Goal: Transaction & Acquisition: Obtain resource

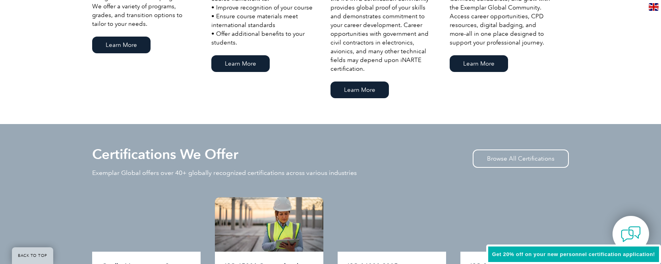
scroll to position [726, 0]
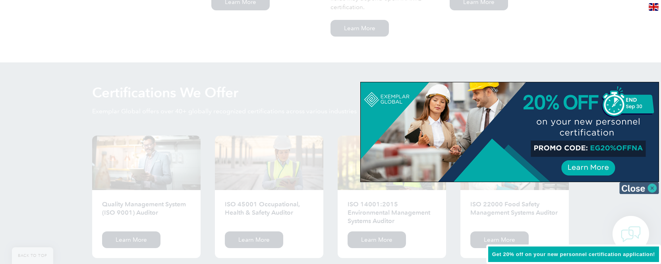
click at [650, 185] on img at bounding box center [639, 188] width 40 height 12
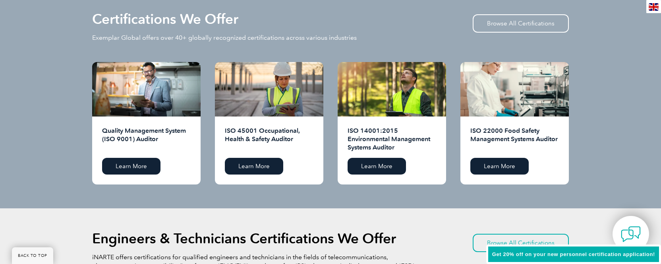
scroll to position [801, 0]
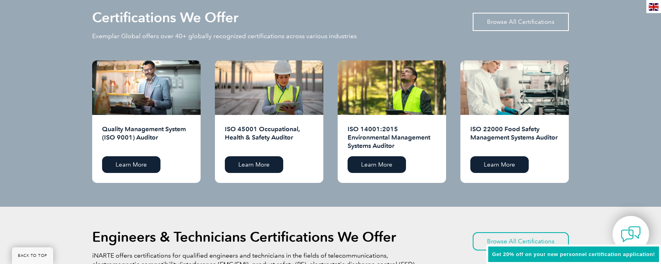
click at [548, 23] on link "Browse All Certifications" at bounding box center [521, 22] width 96 height 18
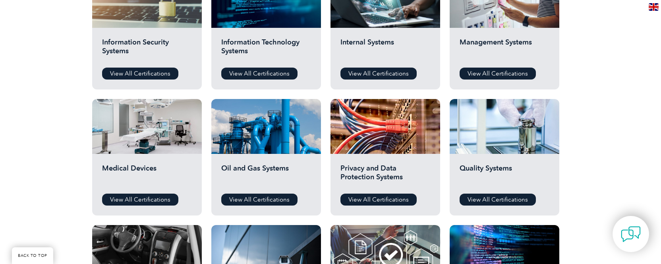
scroll to position [474, 0]
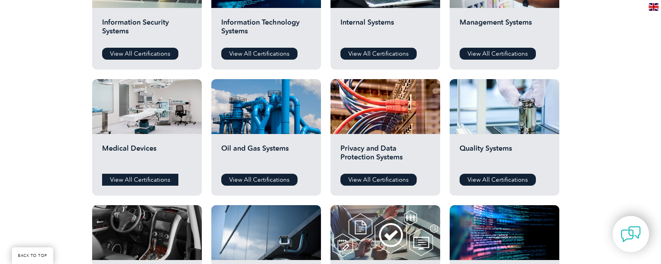
click at [122, 177] on link "View All Certifications" at bounding box center [140, 180] width 76 height 12
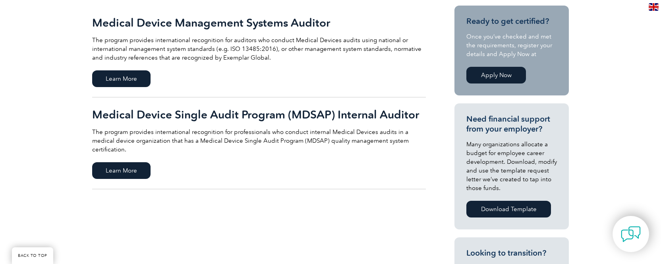
scroll to position [197, 0]
click at [142, 79] on span "Learn More" at bounding box center [121, 78] width 58 height 17
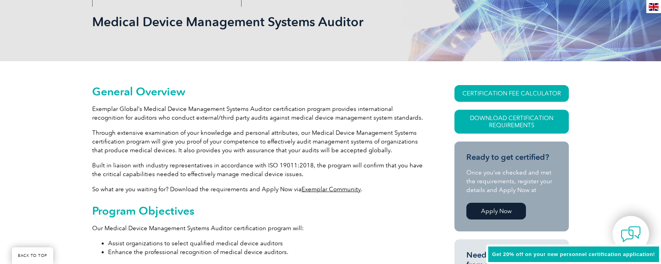
scroll to position [121, 0]
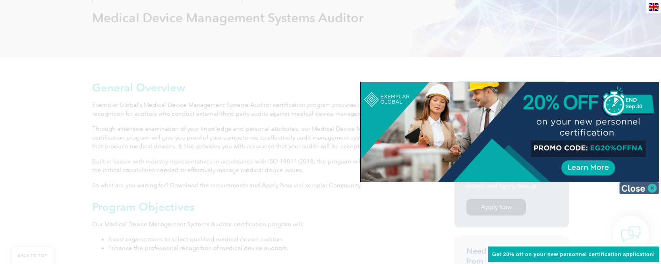
click at [632, 189] on img at bounding box center [639, 188] width 40 height 12
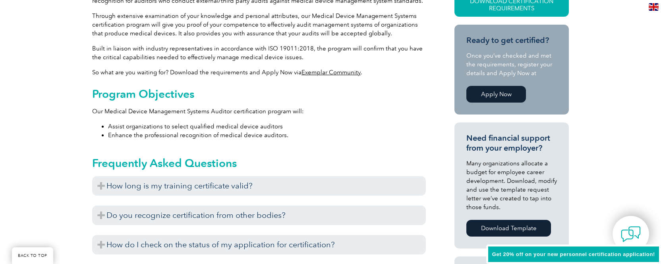
scroll to position [276, 0]
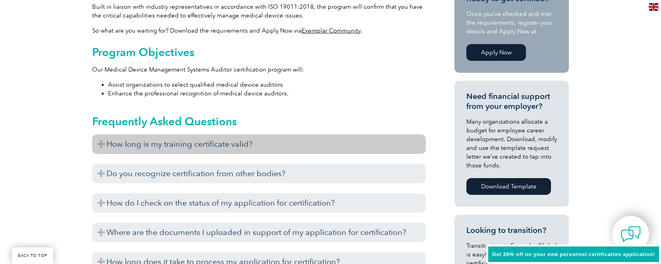
click at [102, 144] on h3 "How long is my training certificate valid?" at bounding box center [259, 143] width 334 height 19
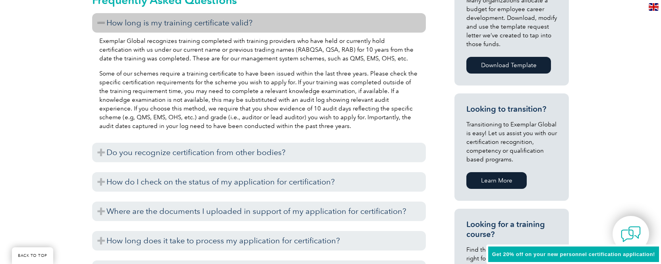
scroll to position [400, 0]
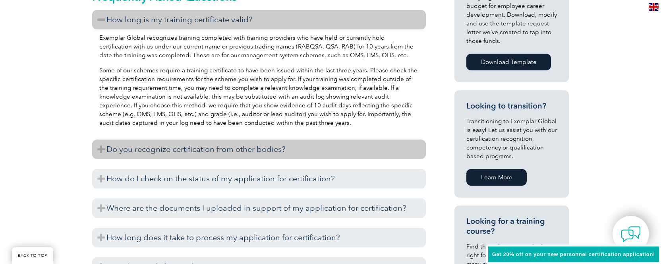
click at [100, 150] on h3 "Do you recognize certification from other bodies?" at bounding box center [259, 148] width 334 height 19
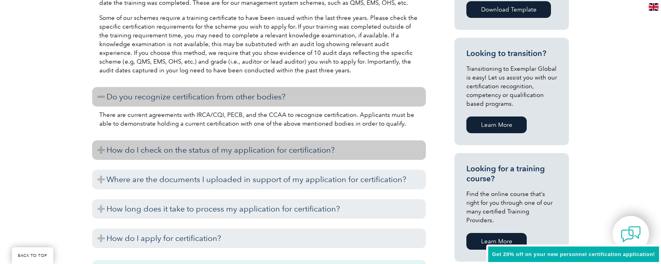
scroll to position [454, 0]
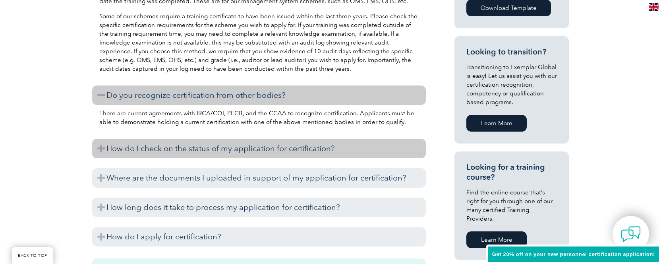
click at [97, 150] on h3 "How do I check on the status of my application for certification?" at bounding box center [259, 148] width 334 height 19
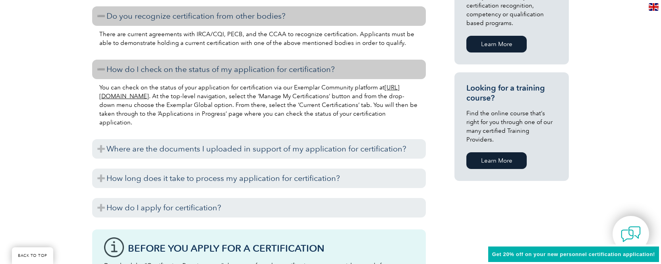
scroll to position [536, 0]
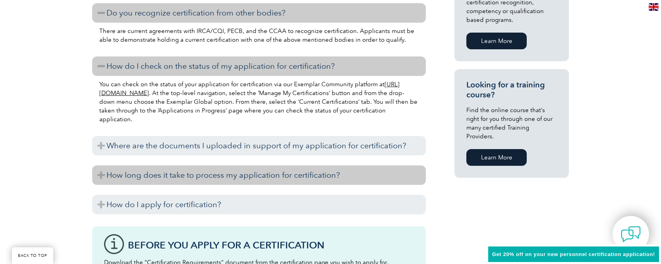
click at [99, 175] on h3 "How long does it take to process my application for certification?" at bounding box center [259, 174] width 334 height 19
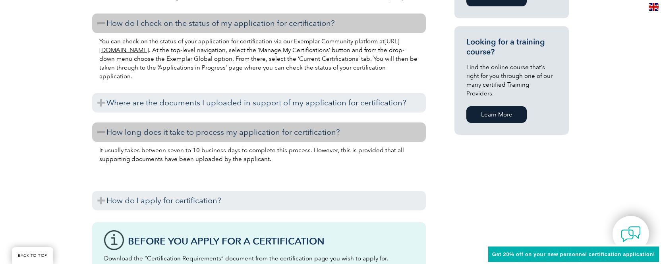
scroll to position [594, 0]
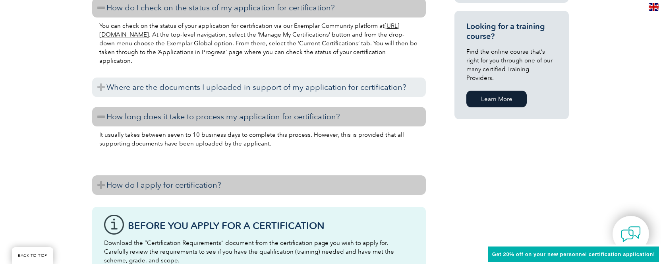
click at [96, 182] on h3 "How do I apply for certification?" at bounding box center [259, 184] width 334 height 19
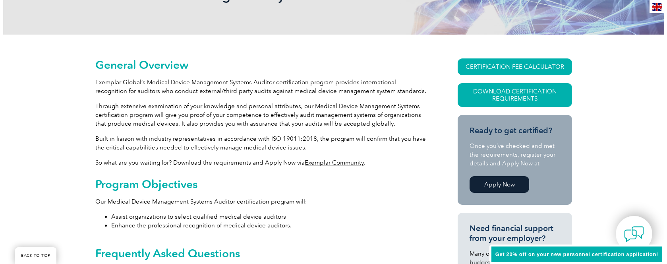
scroll to position [126, 0]
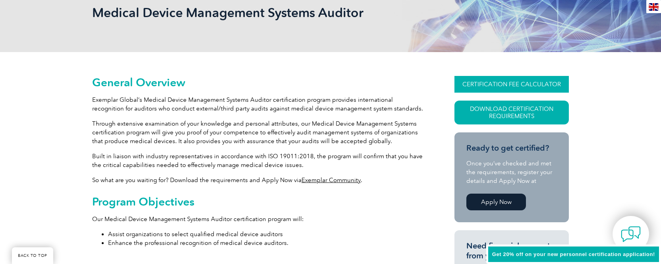
click at [506, 86] on link "CERTIFICATION FEE CALCULATOR" at bounding box center [511, 84] width 114 height 17
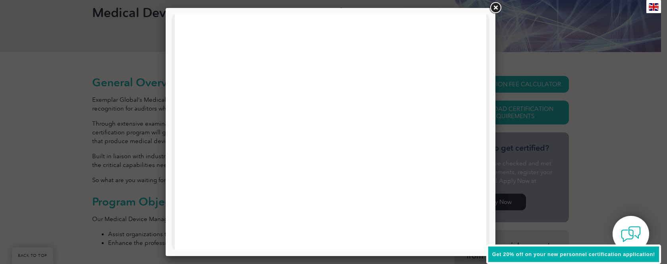
scroll to position [254, 0]
click at [496, 10] on link at bounding box center [495, 8] width 14 height 14
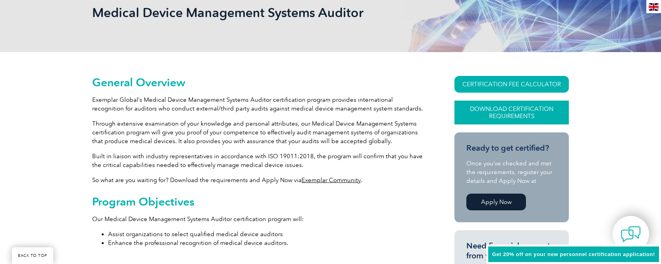
click at [533, 116] on link "Download Certification Requirements" at bounding box center [511, 112] width 114 height 24
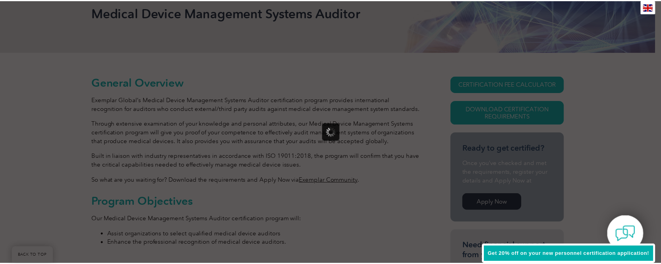
scroll to position [0, 0]
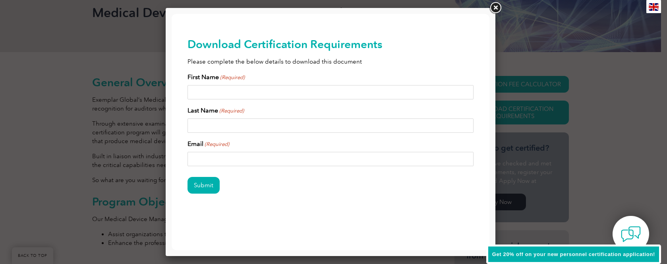
click at [494, 7] on link at bounding box center [495, 8] width 14 height 14
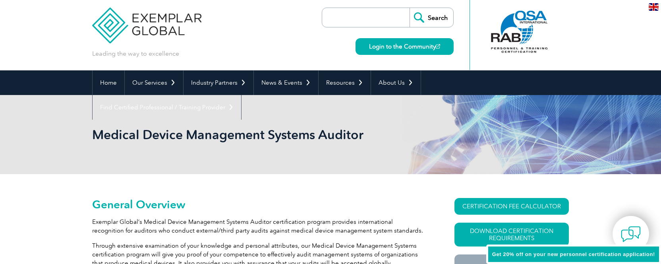
scroll to position [15, 0]
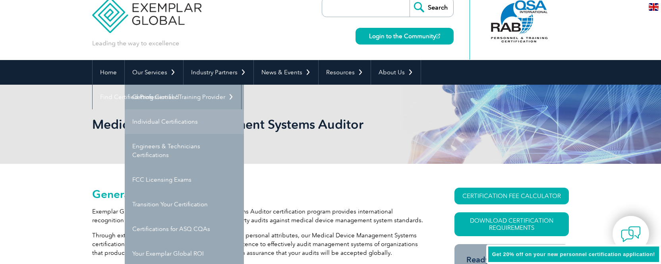
click at [148, 122] on link "Individual Certifications" at bounding box center [184, 121] width 119 height 25
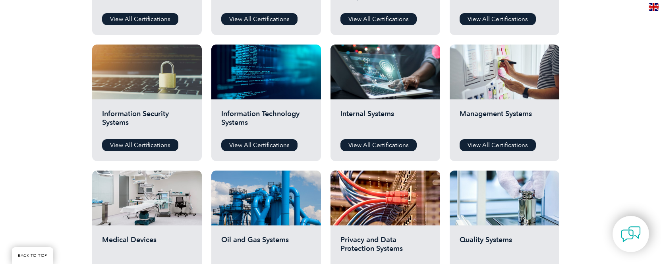
scroll to position [384, 0]
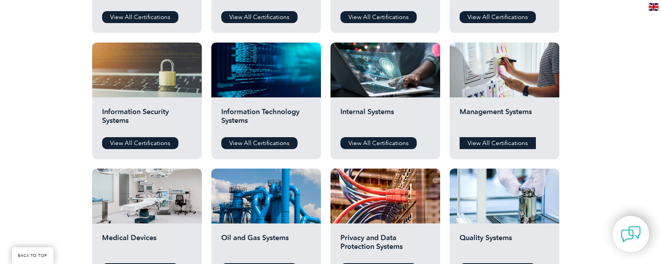
click at [477, 141] on link "View All Certifications" at bounding box center [497, 143] width 76 height 12
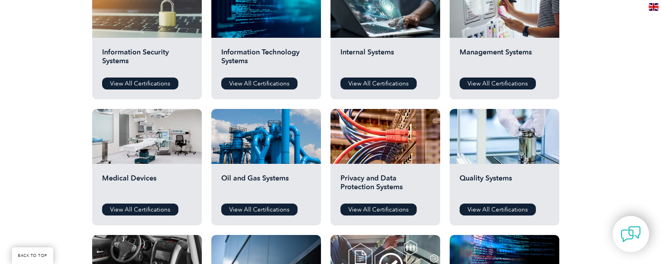
scroll to position [512, 0]
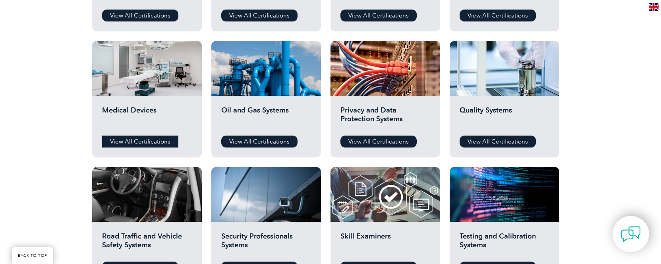
click at [111, 142] on link "View All Certifications" at bounding box center [140, 141] width 76 height 12
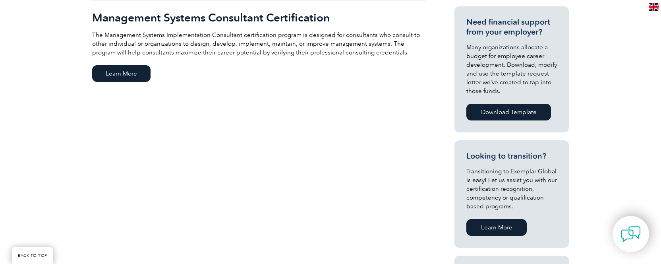
scroll to position [389, 0]
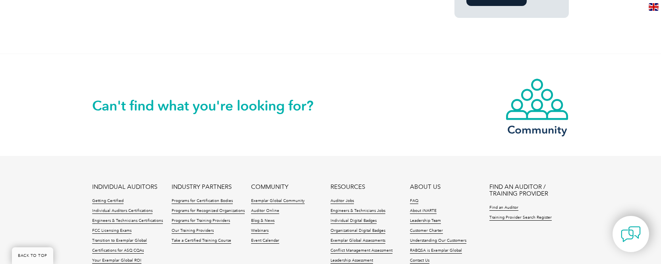
scroll to position [469, 0]
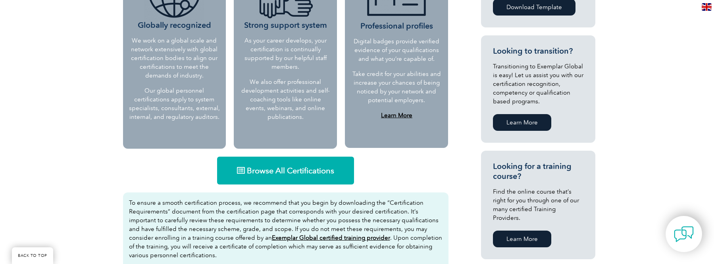
scroll to position [433, 0]
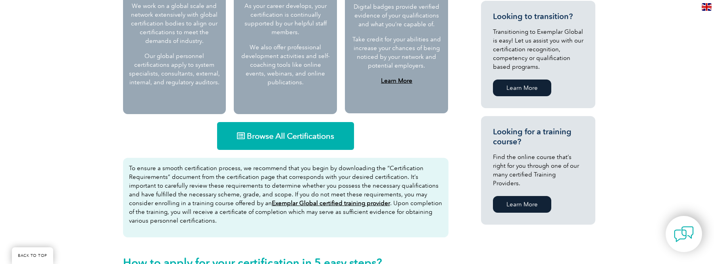
click at [309, 143] on link "Browse All Certifications" at bounding box center [285, 136] width 137 height 28
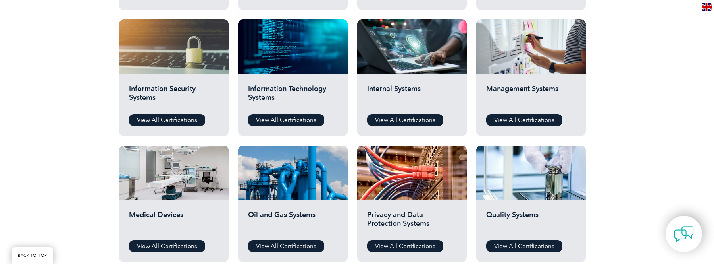
scroll to position [416, 0]
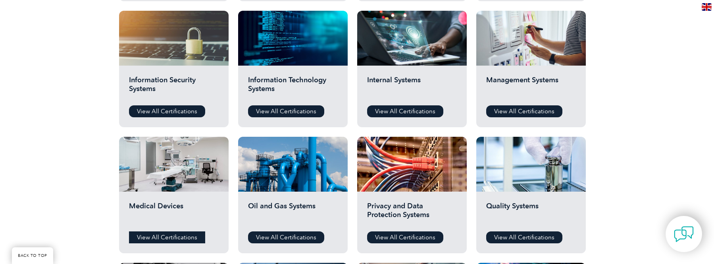
click at [139, 237] on link "View All Certifications" at bounding box center [167, 237] width 76 height 12
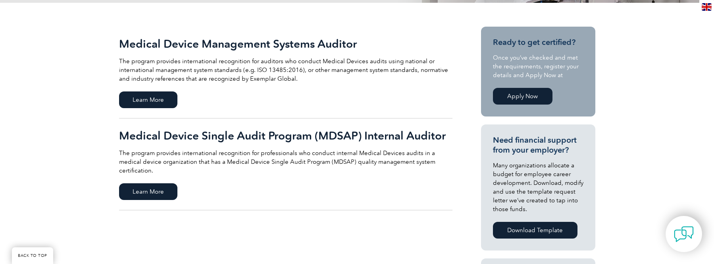
scroll to position [198, 0]
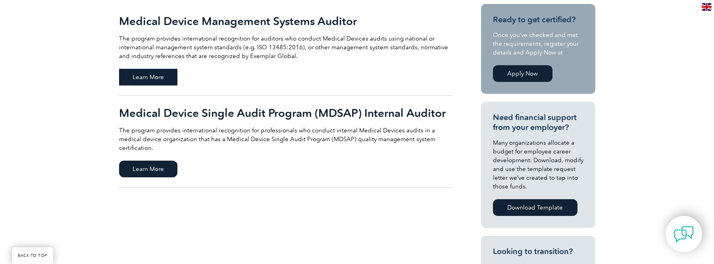
click at [141, 74] on span "Learn More" at bounding box center [148, 77] width 58 height 17
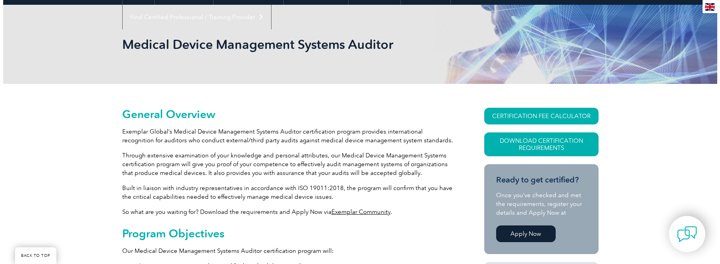
scroll to position [116, 0]
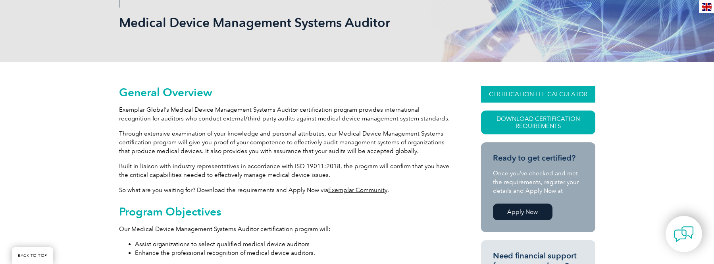
click at [541, 95] on link "CERTIFICATION FEE CALCULATOR" at bounding box center [538, 94] width 114 height 17
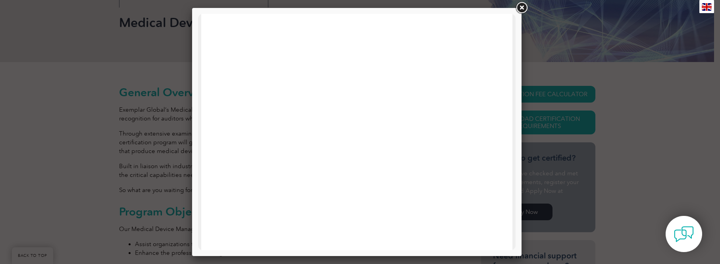
scroll to position [381, 0]
click at [521, 12] on link at bounding box center [522, 8] width 14 height 14
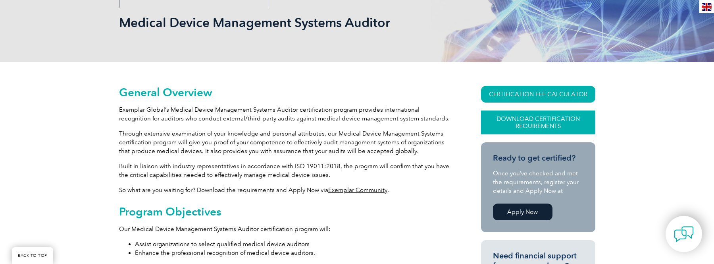
click at [548, 127] on link "Download Certification Requirements" at bounding box center [538, 122] width 114 height 24
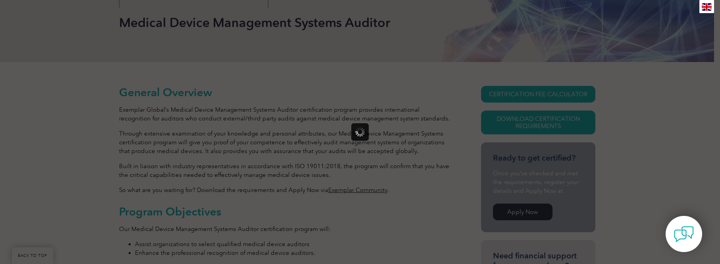
scroll to position [0, 0]
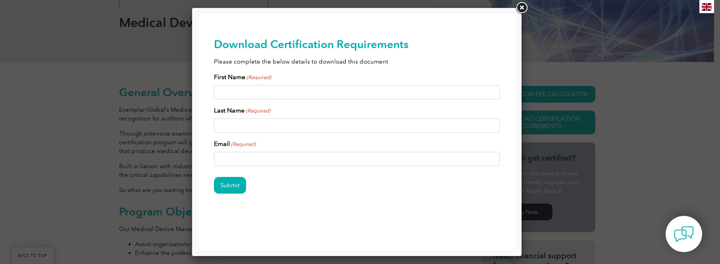
click at [247, 94] on input "First Name (Required)" at bounding box center [357, 92] width 286 height 14
type input "Cheryl"
type input "Reep"
type input "h"
type input "cherylreep@yahoo.com"
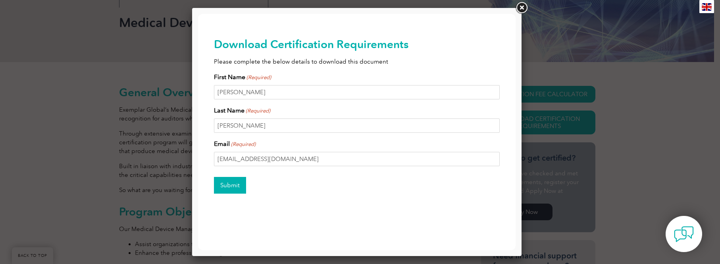
click at [224, 182] on input "Submit" at bounding box center [230, 185] width 32 height 17
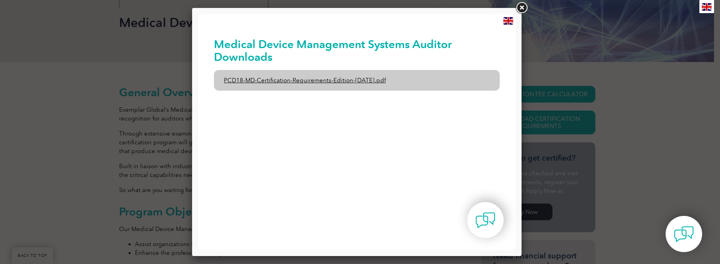
click at [310, 82] on link "PCD18-MD-Certification-Requirements-Edition-1-June-2020.pdf" at bounding box center [357, 80] width 286 height 21
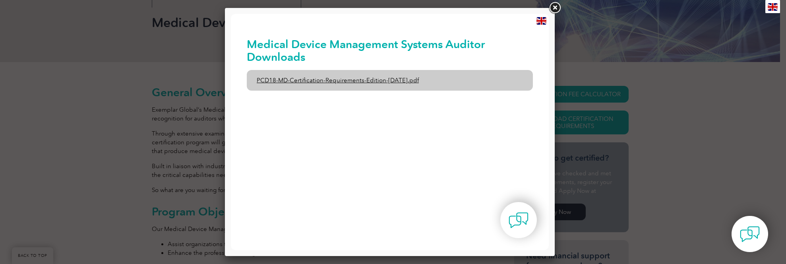
click at [310, 81] on link "PCD18-MD-Certification-Requirements-Edition-1-June-2020.pdf" at bounding box center [390, 80] width 286 height 21
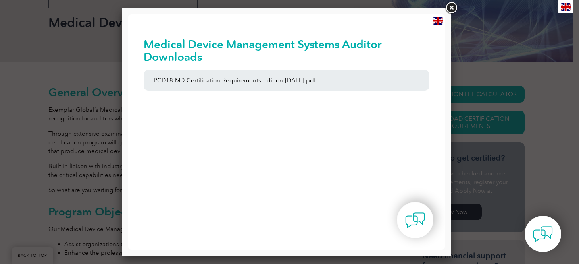
click at [453, 7] on link at bounding box center [451, 8] width 14 height 14
